Goal: Find contact information: Find contact information

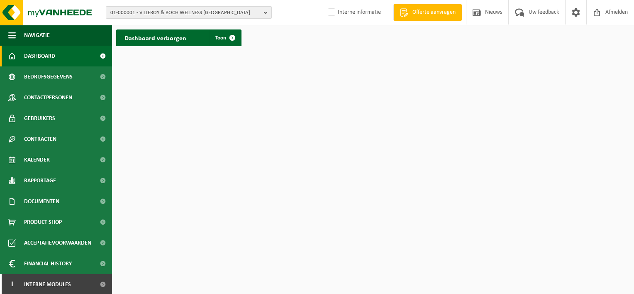
click at [189, 14] on span "01-000001 - VILLEROY & BOCH WELLNESS [GEOGRAPHIC_DATA]" at bounding box center [185, 13] width 150 height 12
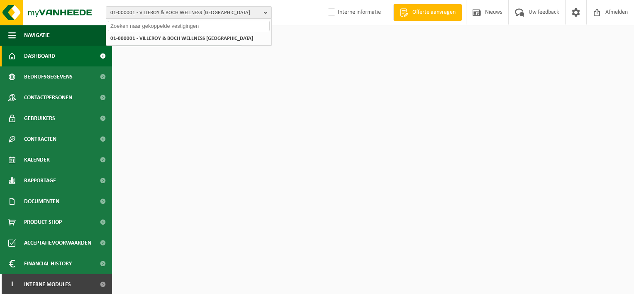
click at [165, 23] on input "text" at bounding box center [189, 26] width 162 height 10
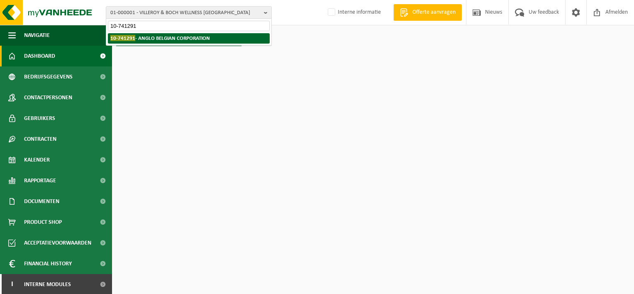
type input "10-741291"
click at [165, 36] on strong "10-741291 - ANGLO BELGIAN CORPORATION" at bounding box center [160, 38] width 100 height 6
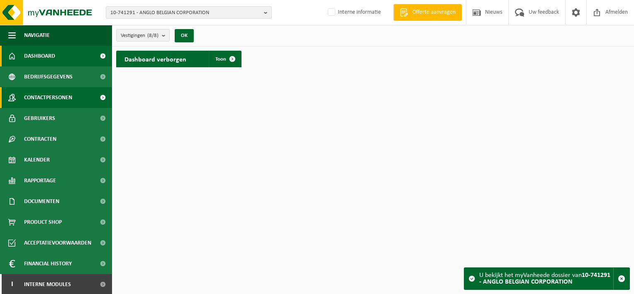
click at [42, 101] on span "Contactpersonen" at bounding box center [48, 97] width 48 height 21
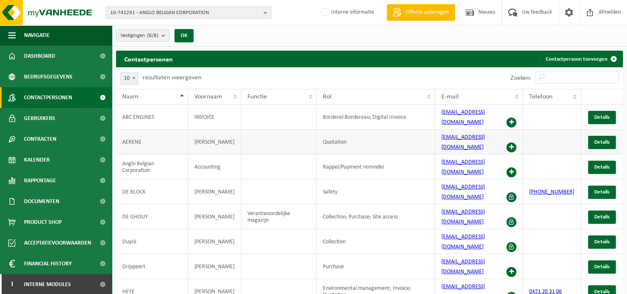
scroll to position [26, 0]
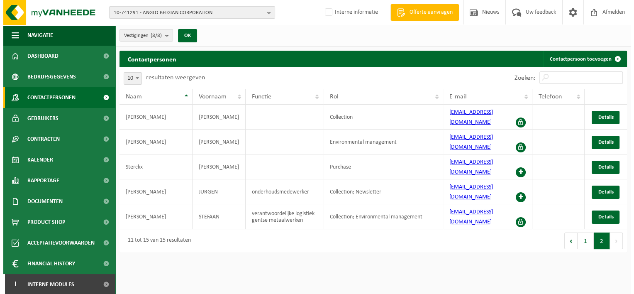
scroll to position [0, 0]
